Goal: Book appointment/travel/reservation

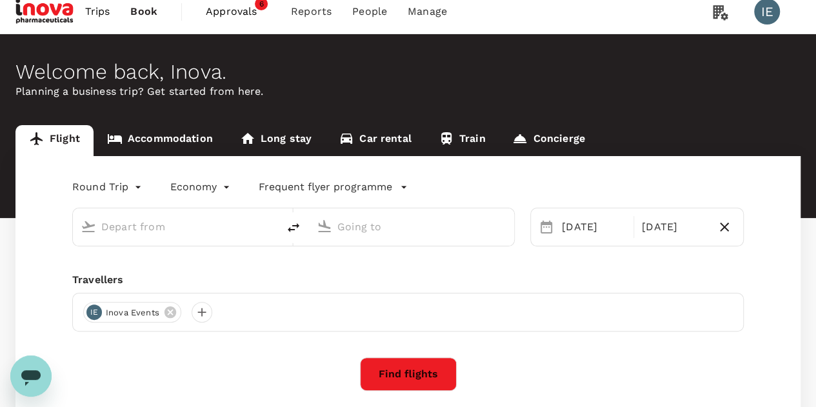
type input "Singapore Changi (SIN)"
type input "Suvarnabhumi Intl (BKK)"
type input "Singapore Changi (SIN)"
type input "Suvarnabhumi Intl (BKK)"
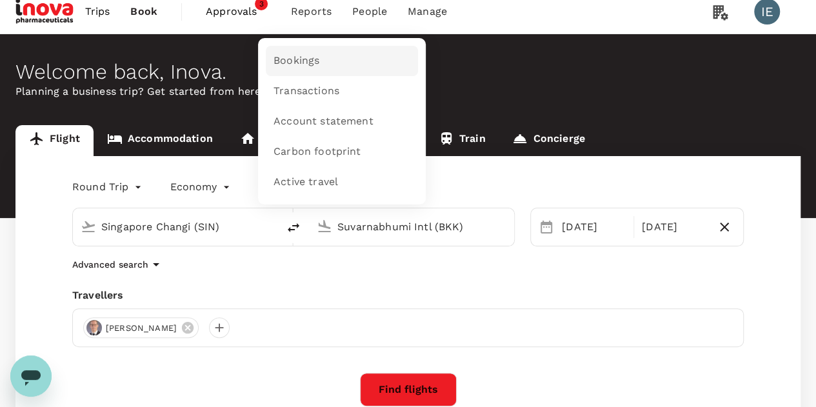
click at [315, 54] on span "Bookings" at bounding box center [297, 61] width 46 height 15
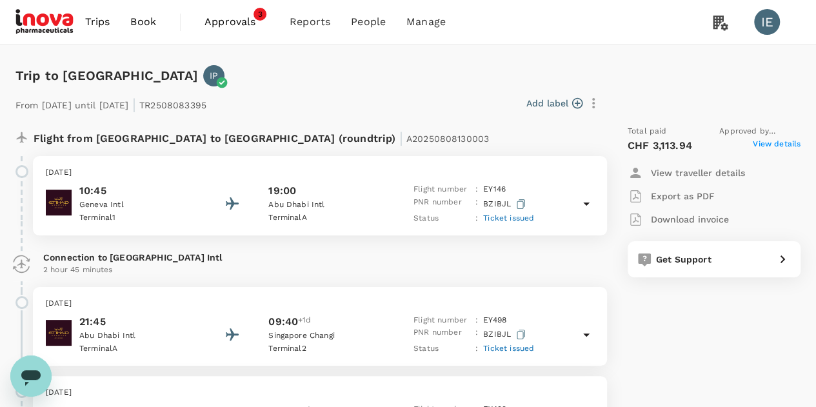
click at [590, 203] on icon at bounding box center [586, 203] width 15 height 15
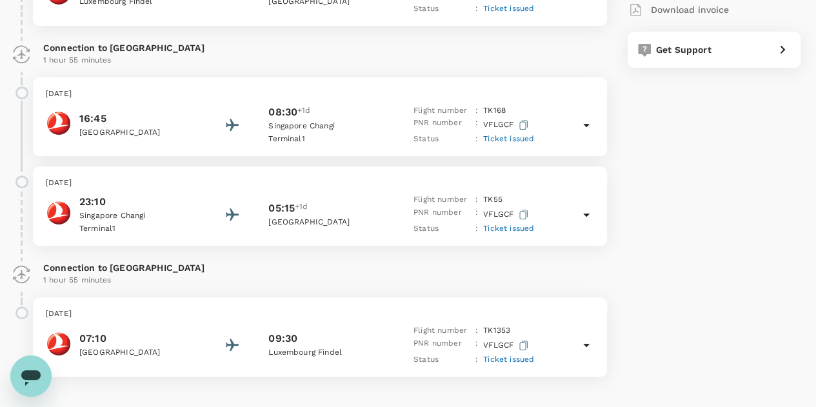
scroll to position [190, 0]
